Goal: Navigation & Orientation: Find specific page/section

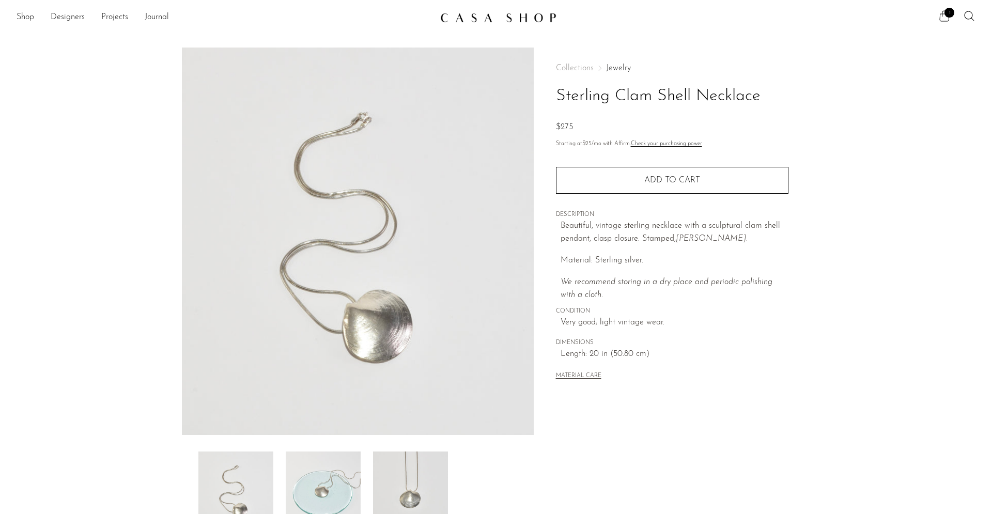
click at [623, 67] on link "Jewelry" at bounding box center [618, 68] width 25 height 8
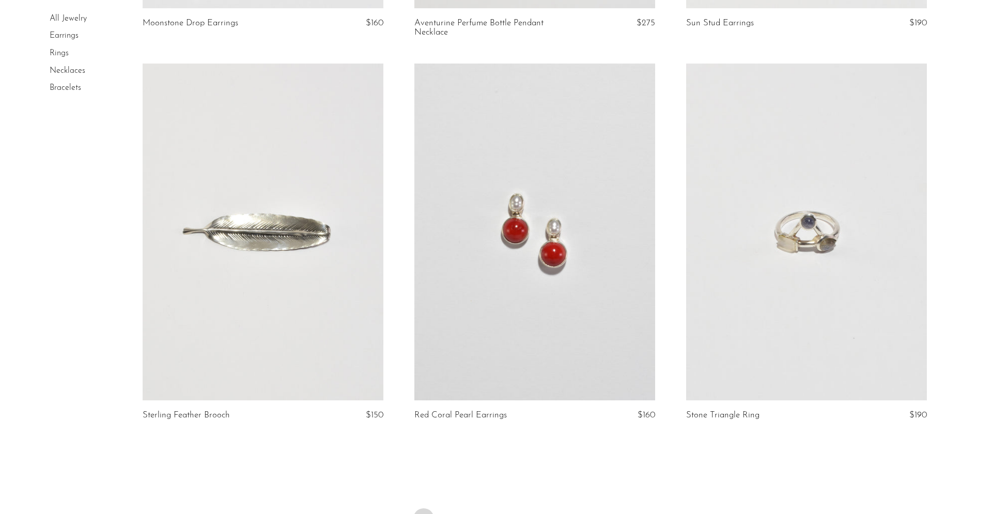
scroll to position [4423, 0]
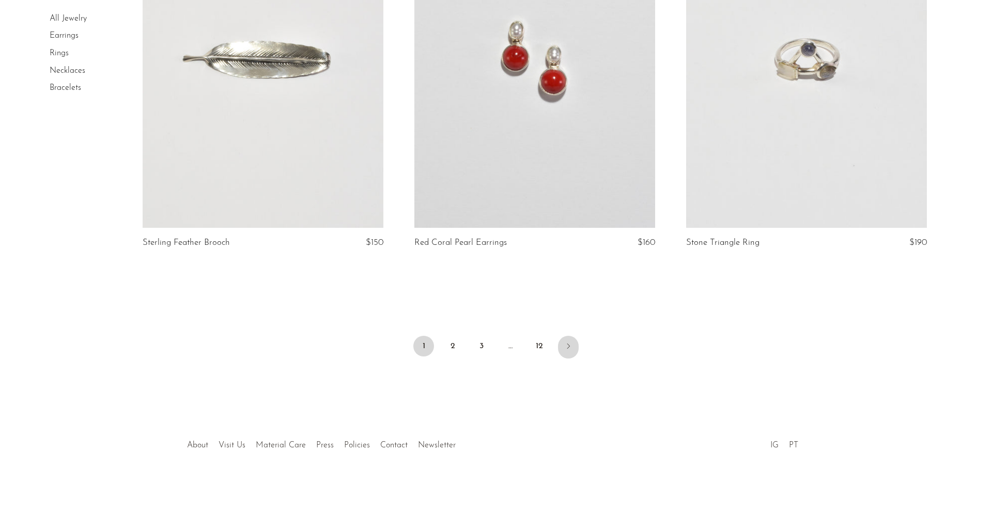
click at [568, 347] on icon "Next" at bounding box center [568, 346] width 8 height 8
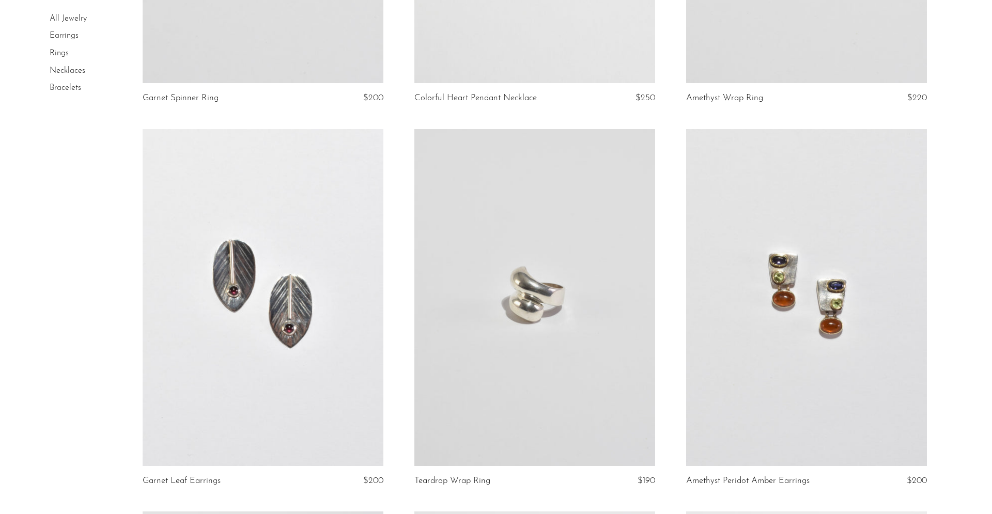
scroll to position [4160, 0]
